Goal: Task Accomplishment & Management: Manage account settings

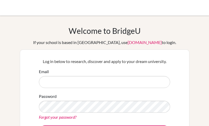
scroll to position [51, 0]
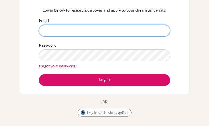
type input "[EMAIL_ADDRESS][DOMAIN_NAME]"
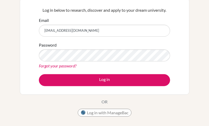
click at [87, 89] on div "Log in below to research, discover and apply to your dream university. Email ar…" at bounding box center [105, 47] width 138 height 86
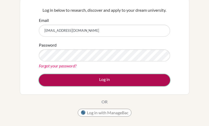
click at [90, 85] on button "Log in" at bounding box center [104, 80] width 131 height 12
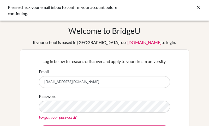
scroll to position [10, 0]
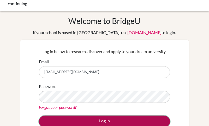
click at [96, 118] on button "Log in" at bounding box center [104, 122] width 131 height 12
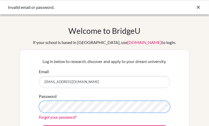
scroll to position [21, 0]
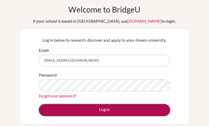
click at [96, 115] on button "Log in" at bounding box center [104, 110] width 131 height 12
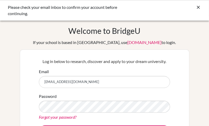
click at [48, 114] on div "Password Forgot your password?" at bounding box center [104, 106] width 131 height 27
click at [58, 4] on div "Please check your email inbox to confirm your account before continuing." at bounding box center [104, 10] width 209 height 21
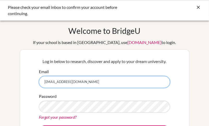
drag, startPoint x: 90, startPoint y: 86, endPoint x: 28, endPoint y: 80, distance: 61.8
click at [28, 80] on div "Log in below to research, discover and apply to your dream university. Email ar…" at bounding box center [104, 98] width 169 height 97
click at [63, 81] on input "15854@gmail.com" at bounding box center [104, 82] width 131 height 12
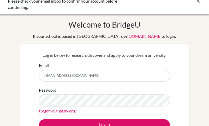
click at [99, 91] on div "Password Forgot your password?" at bounding box center [104, 100] width 131 height 27
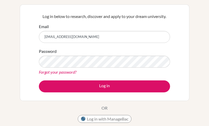
scroll to position [27, 0]
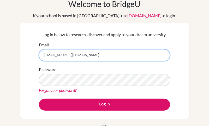
drag, startPoint x: 91, startPoint y: 58, endPoint x: 24, endPoint y: 49, distance: 67.0
click at [25, 49] on div "Log in below to research, discover and apply to your dream university. Email 15…" at bounding box center [104, 71] width 169 height 97
type input "[EMAIL_ADDRESS][DOMAIN_NAME]"
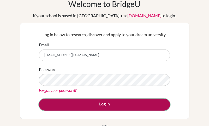
click at [95, 108] on button "Log in" at bounding box center [104, 105] width 131 height 12
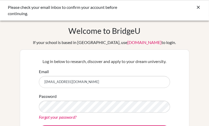
click at [83, 10] on div "Please check your email inbox to confirm your account before continuing." at bounding box center [65, 10] width 115 height 13
click at [198, 10] on icon at bounding box center [198, 7] width 5 height 5
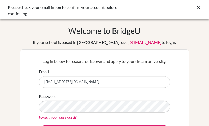
click at [201, 10] on div "Please check your email inbox to confirm your account before continuing." at bounding box center [104, 10] width 209 height 21
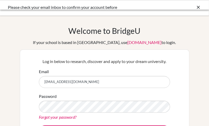
click at [195, 9] on div at bounding box center [105, 8] width 204 height 16
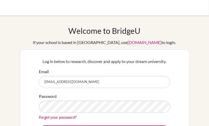
scroll to position [58, 0]
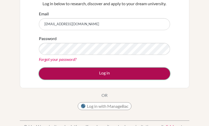
click at [85, 78] on button "Log in" at bounding box center [104, 74] width 131 height 12
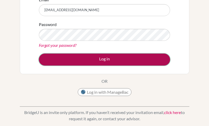
scroll to position [96, 0]
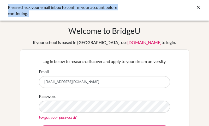
drag, startPoint x: 106, startPoint y: 21, endPoint x: 3, endPoint y: 10, distance: 103.3
click at [3, 10] on body "Please check your email inbox to confirm your account before continuing. Your b…" at bounding box center [104, 63] width 209 height 126
copy body "Please check your email inbox to confirm your account before continuing. Your b…"
